Goal: Transaction & Acquisition: Book appointment/travel/reservation

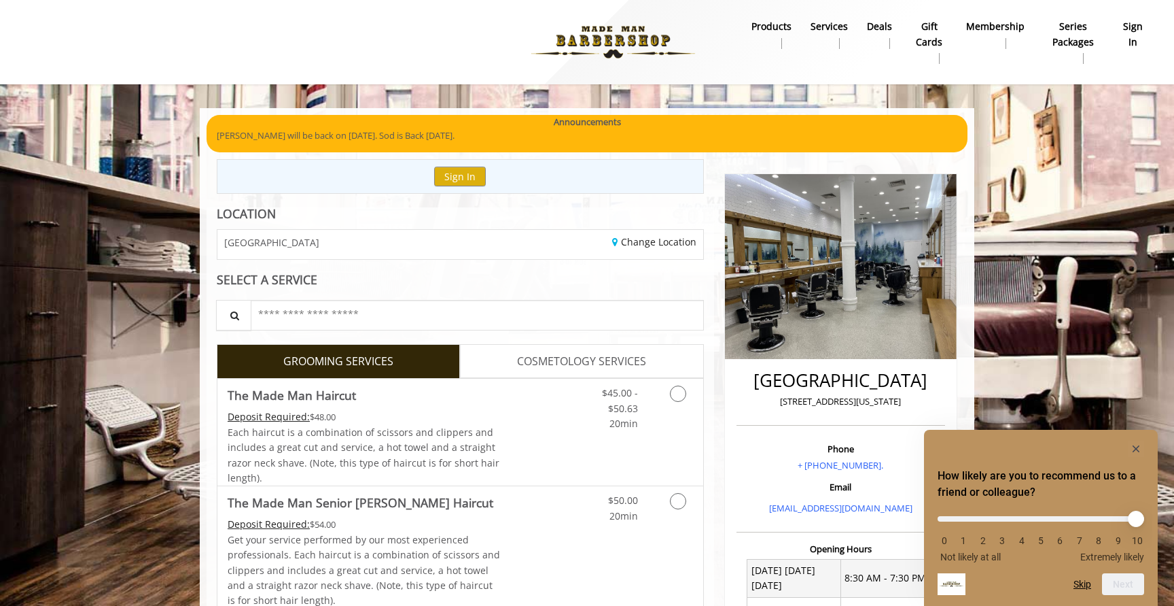
click at [1134, 447] on icon "Hide survey" at bounding box center [1136, 448] width 7 height 7
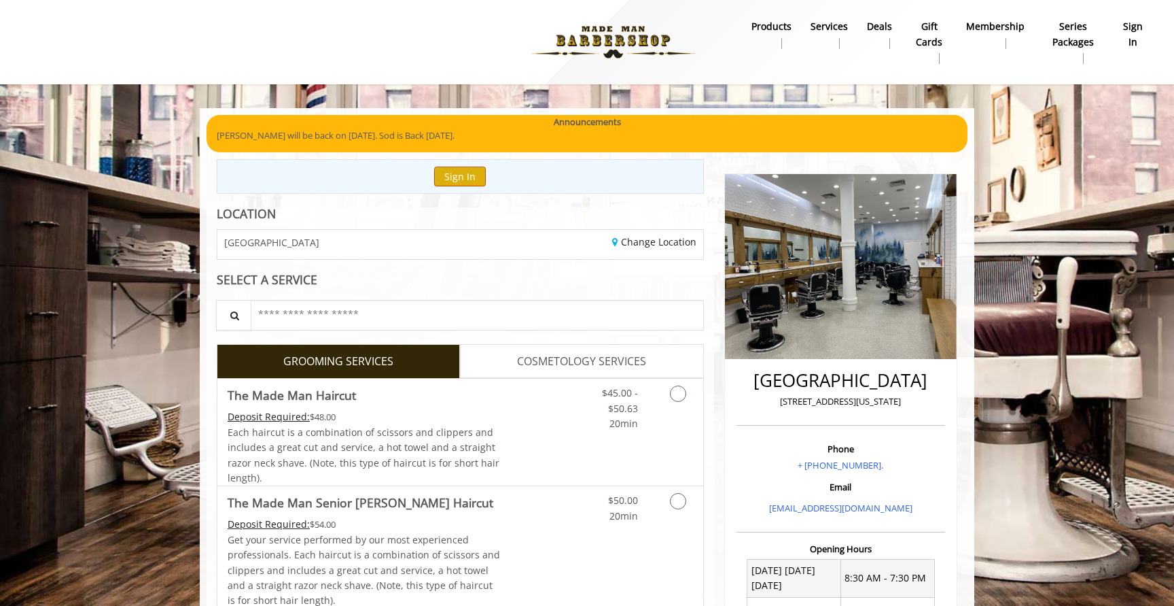
click at [469, 179] on button "Sign In" at bounding box center [460, 177] width 52 height 20
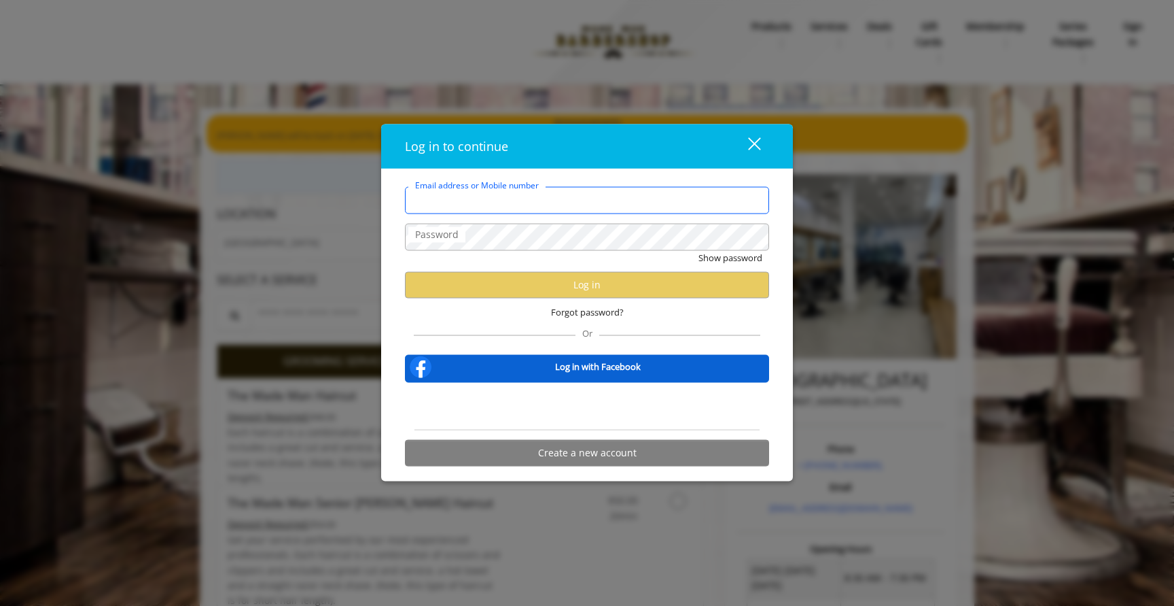
type input "**********"
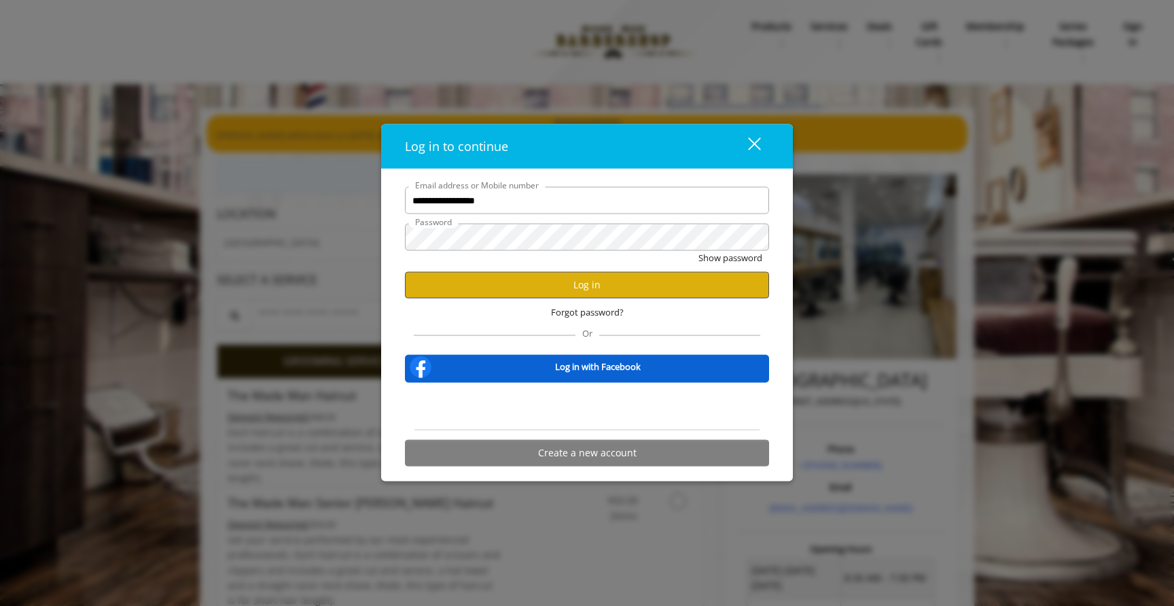
click at [657, 282] on button "Log in" at bounding box center [587, 284] width 364 height 27
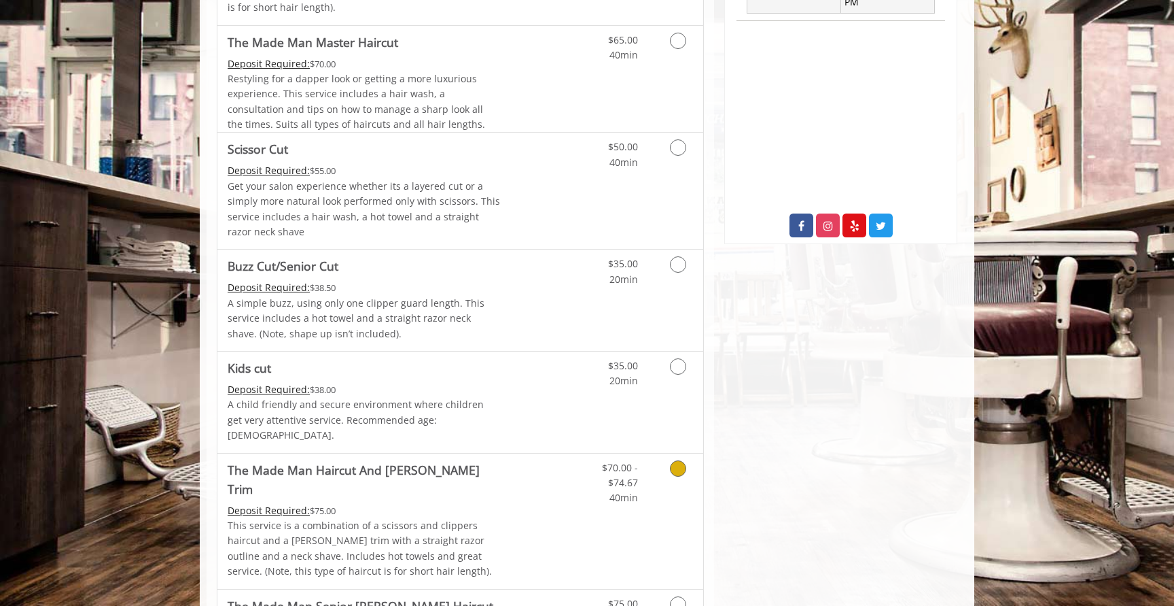
scroll to position [633, 0]
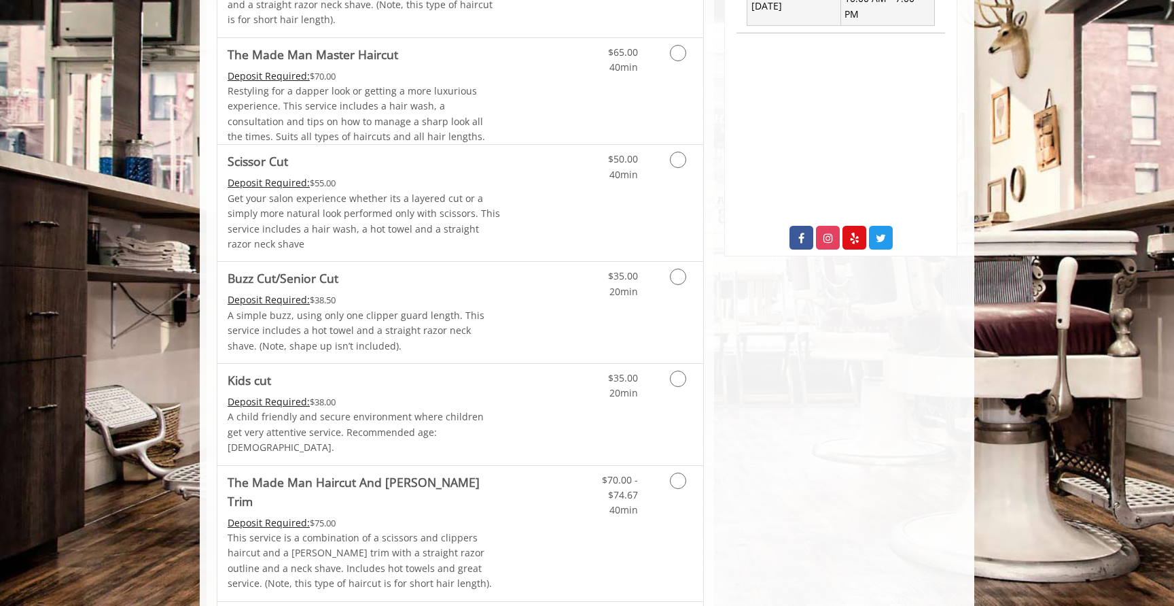
click at [690, 156] on link "Grooming services" at bounding box center [676, 163] width 35 height 37
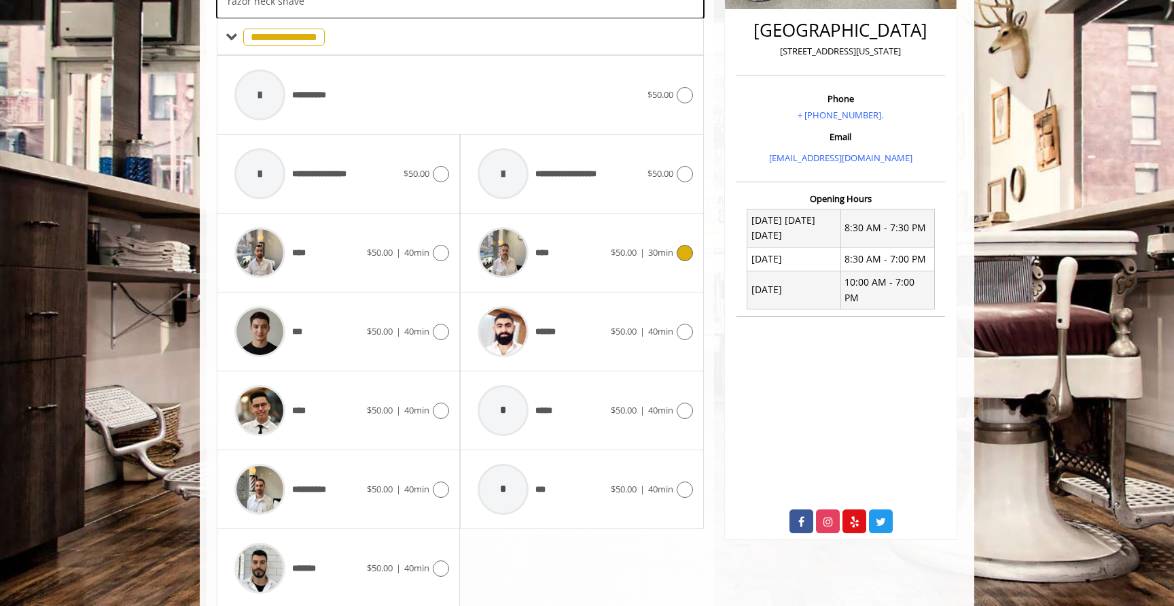
scroll to position [365, 0]
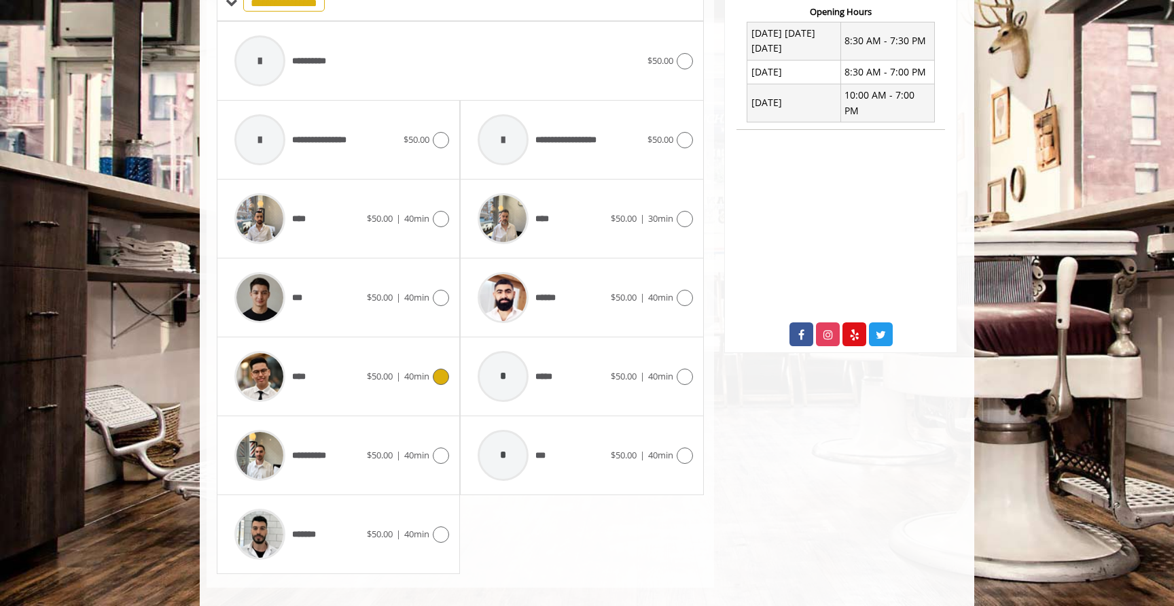
click at [395, 357] on div "**** $50.00 | 40min" at bounding box center [339, 376] width 222 height 65
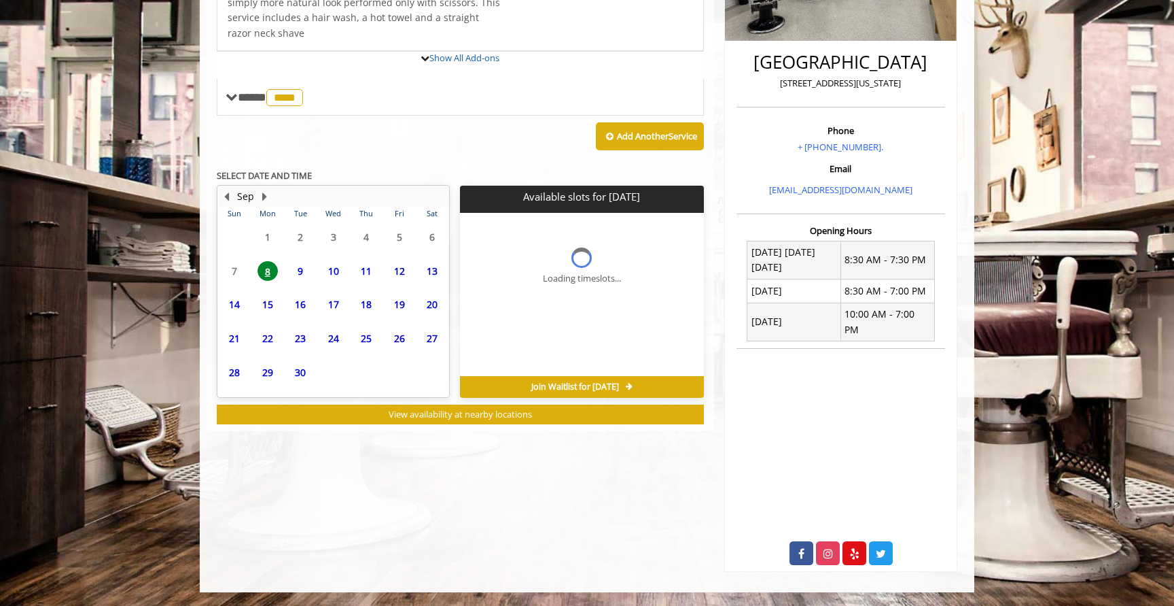
scroll to position [297, 0]
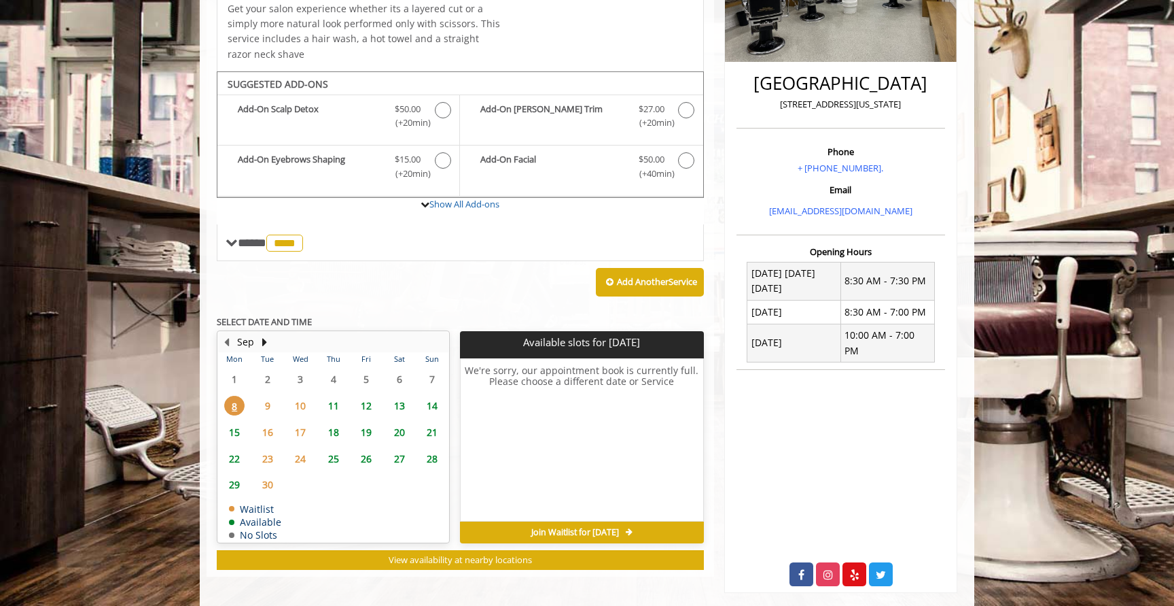
click at [262, 400] on span "9" at bounding box center [268, 406] width 20 height 20
click at [304, 398] on span "10" at bounding box center [300, 406] width 20 height 20
click at [334, 398] on span "11" at bounding box center [334, 406] width 20 height 20
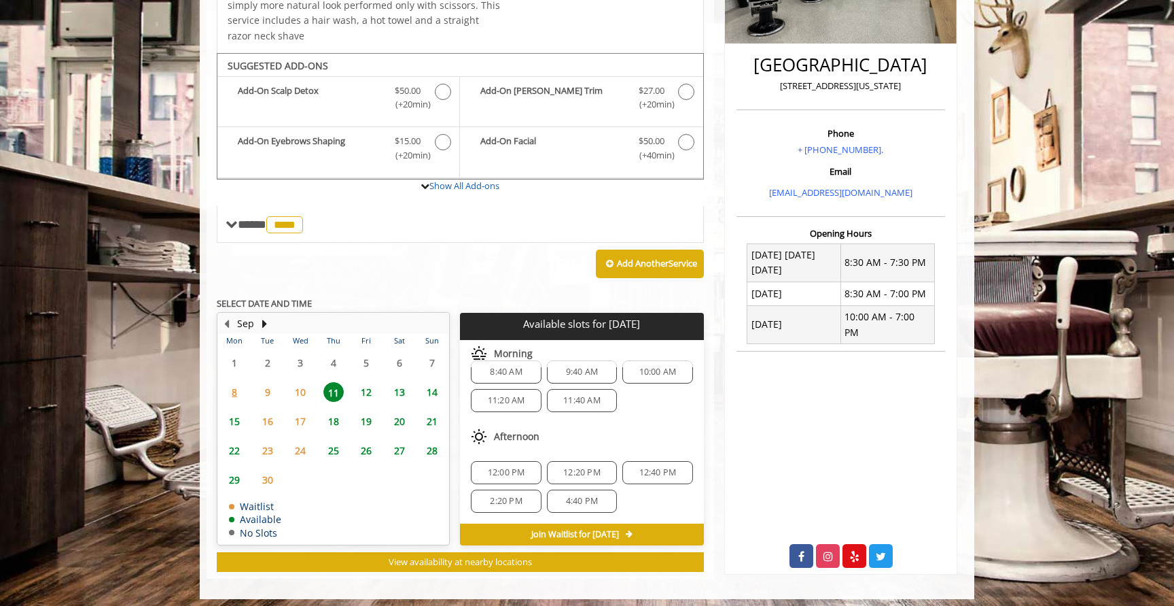
scroll to position [18, 0]
click at [572, 495] on span "4:40 PM" at bounding box center [582, 500] width 32 height 11
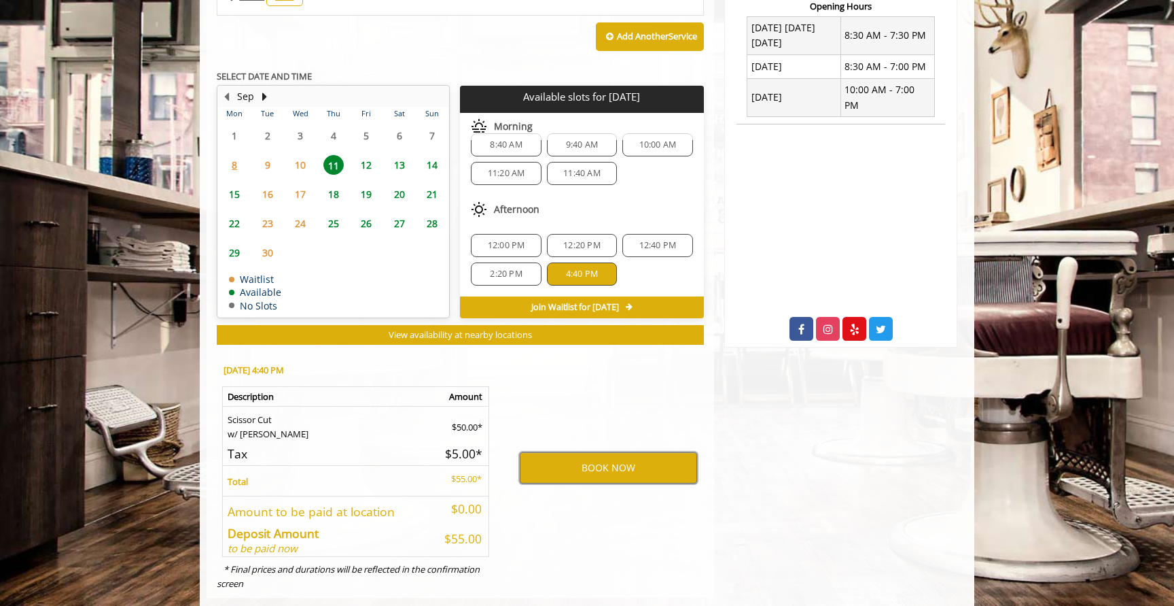
scroll to position [540, 0]
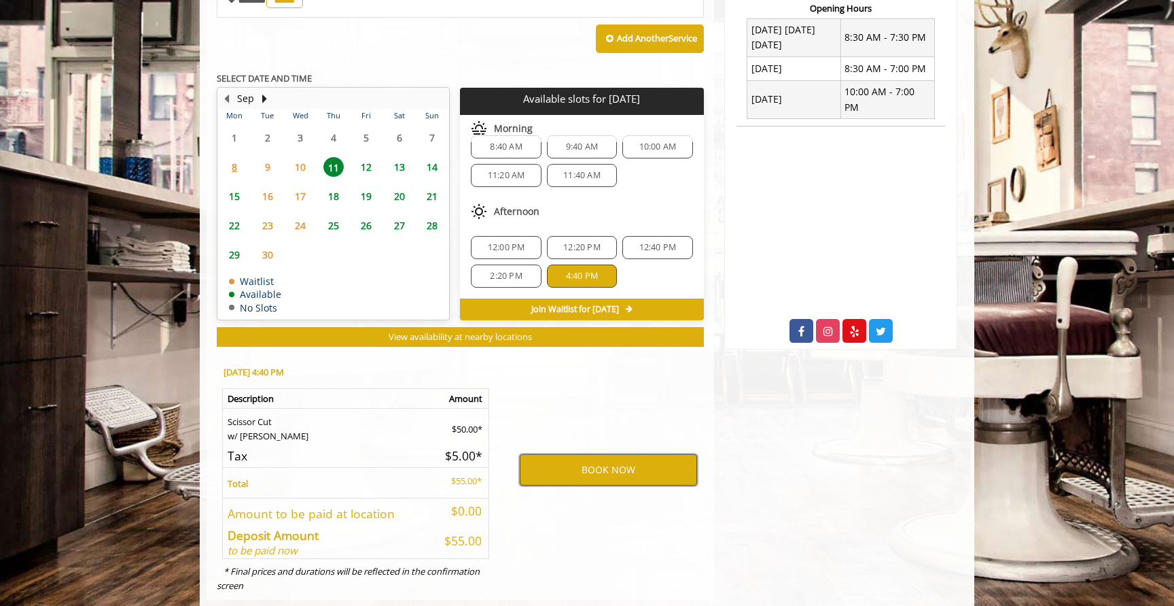
click at [631, 461] on button "BOOK NOW" at bounding box center [608, 469] width 177 height 31
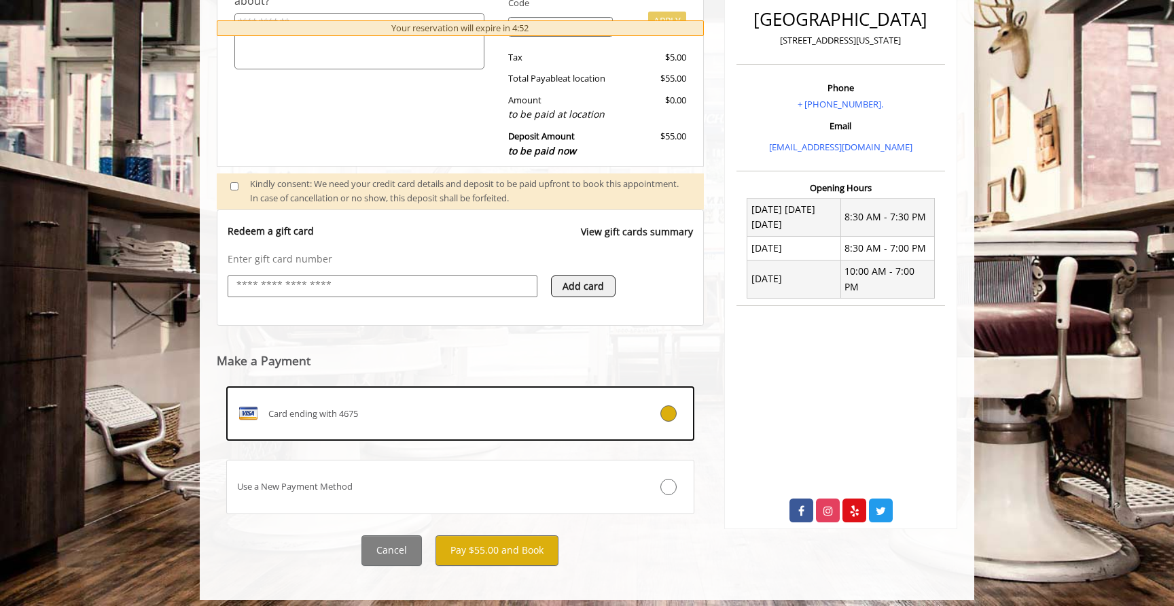
scroll to position [360, 0]
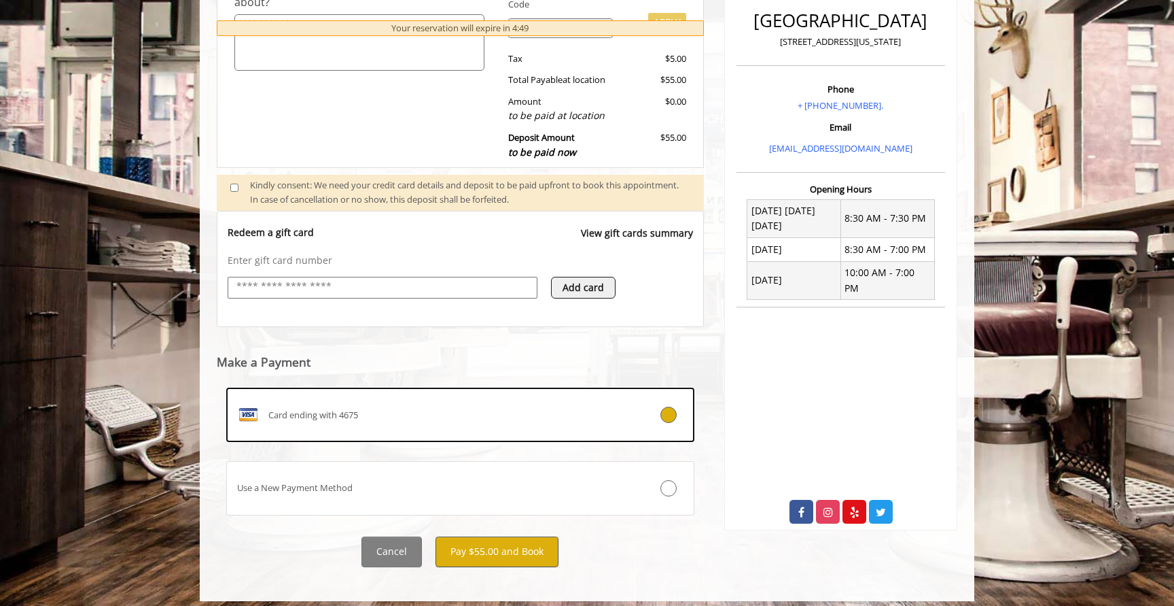
click at [520, 542] on button "Pay $55.00 and Book" at bounding box center [497, 551] width 123 height 31
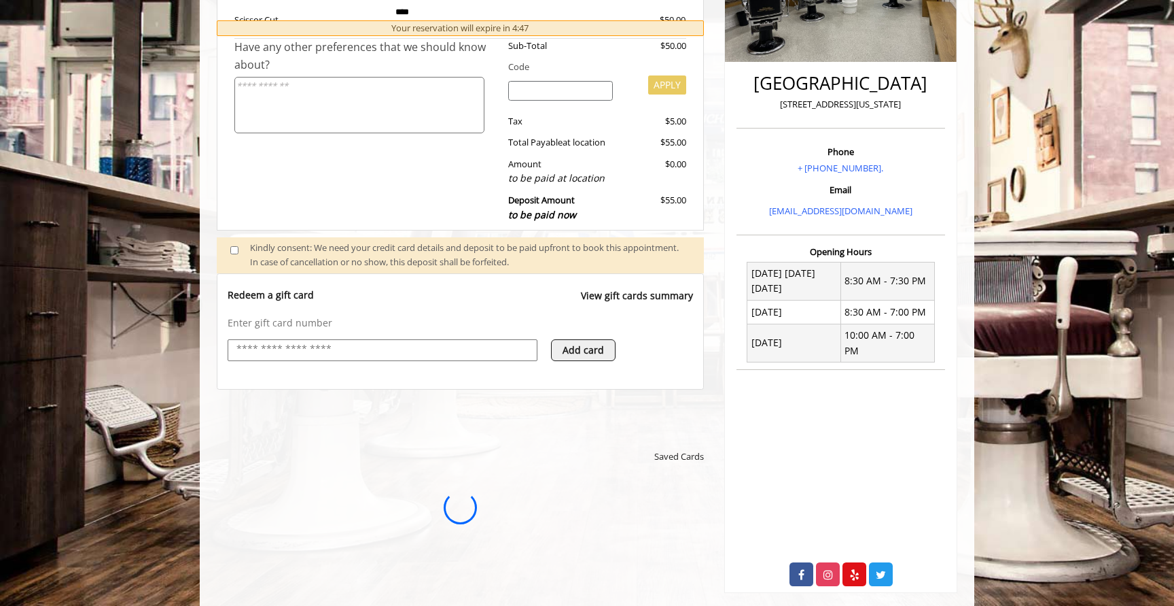
scroll to position [0, 0]
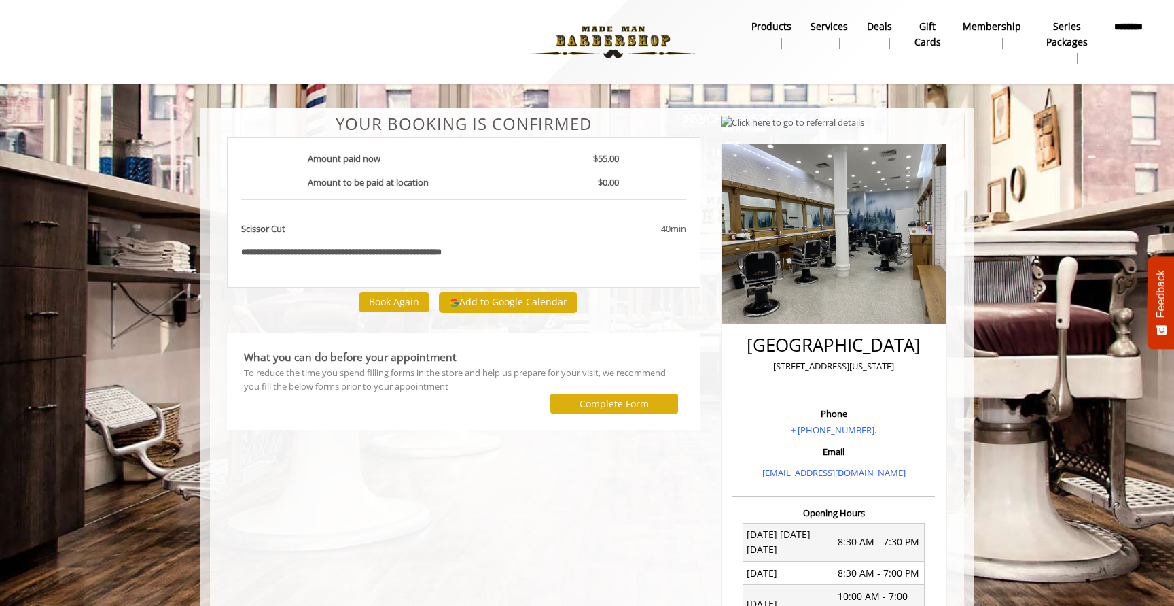
click at [504, 296] on button "Add to Google Calendar" at bounding box center [508, 302] width 139 height 20
